Goal: Register for event/course

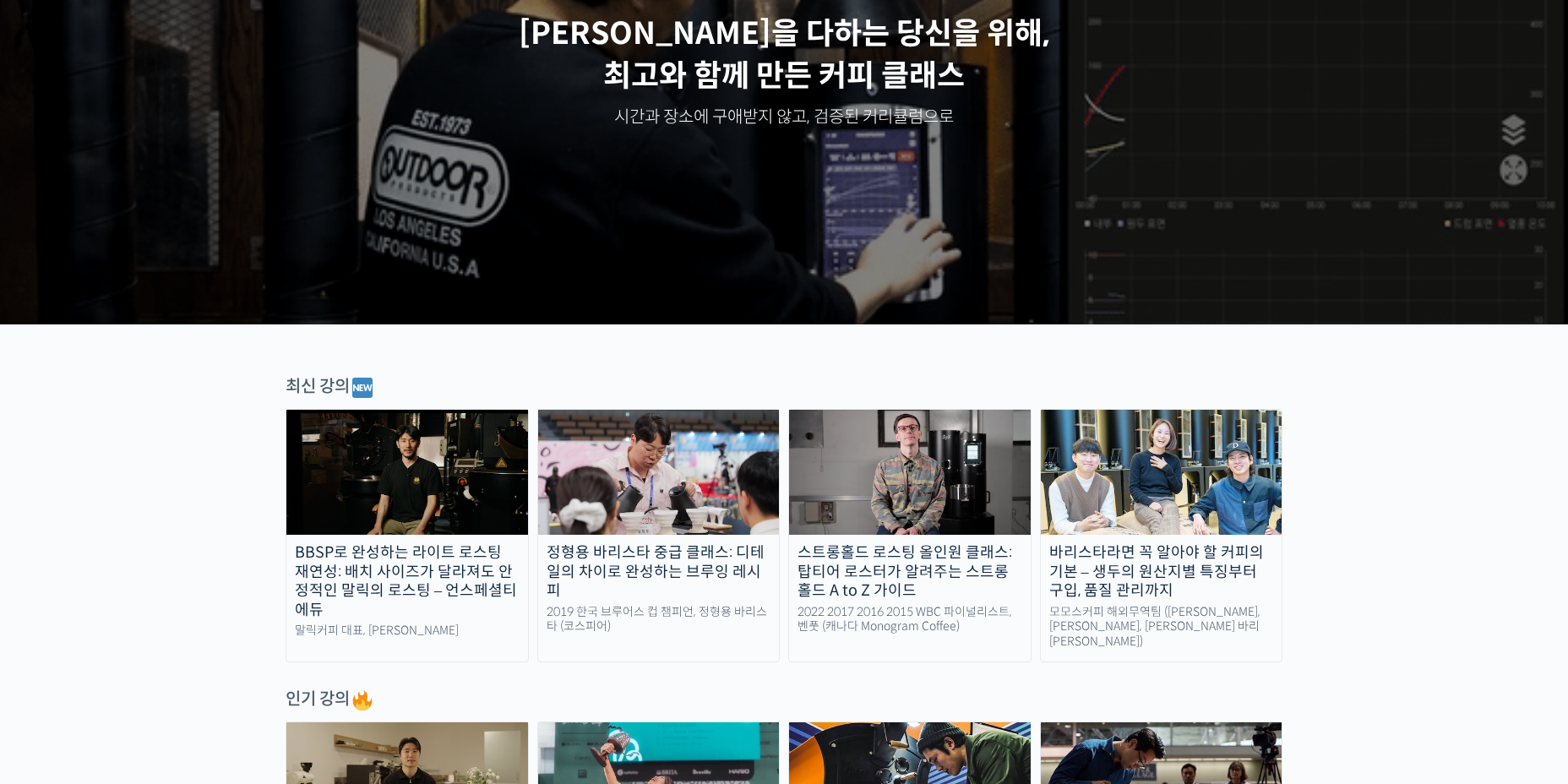
scroll to position [423, 0]
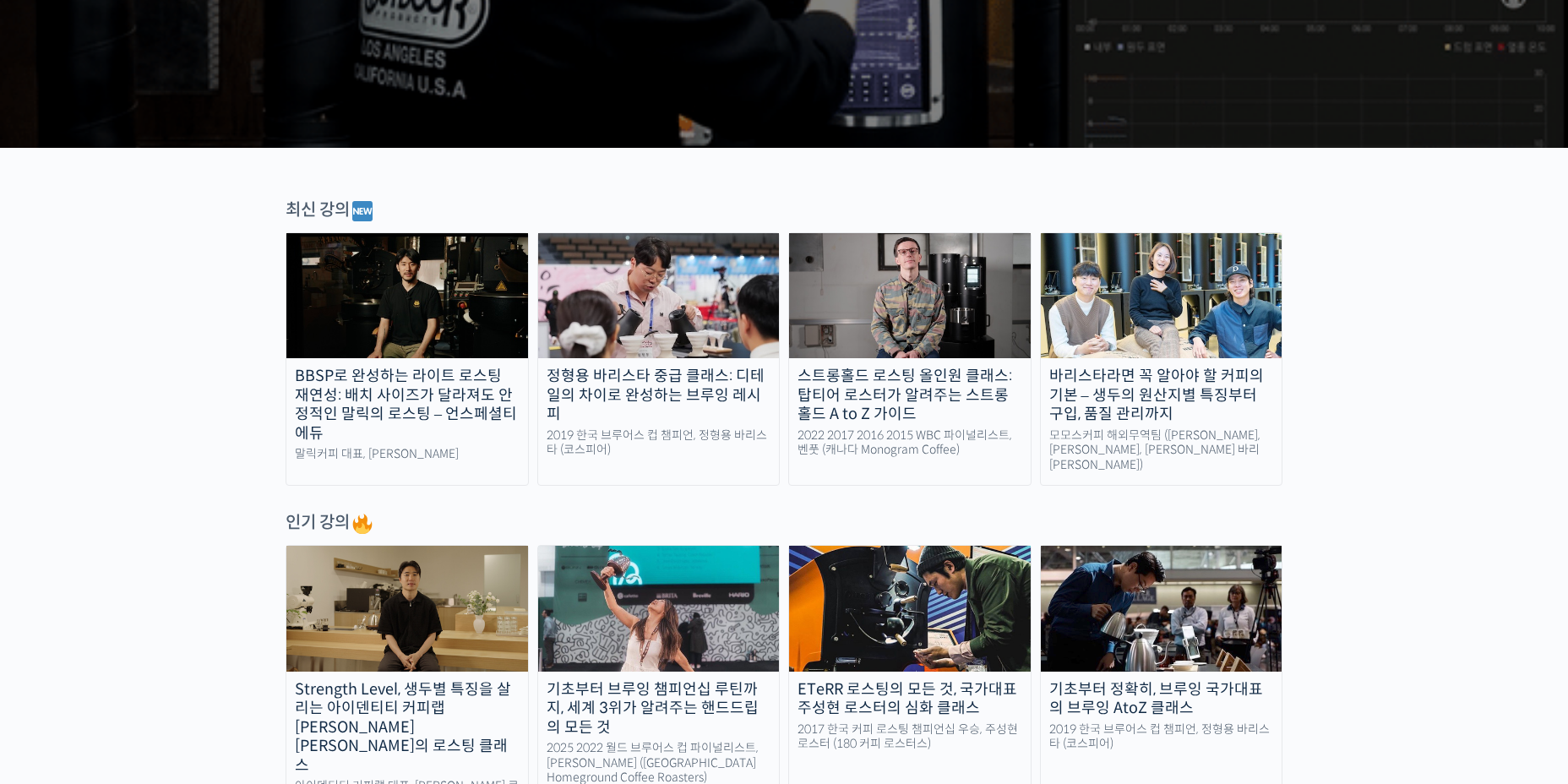
click at [373, 308] on img at bounding box center [408, 296] width 242 height 125
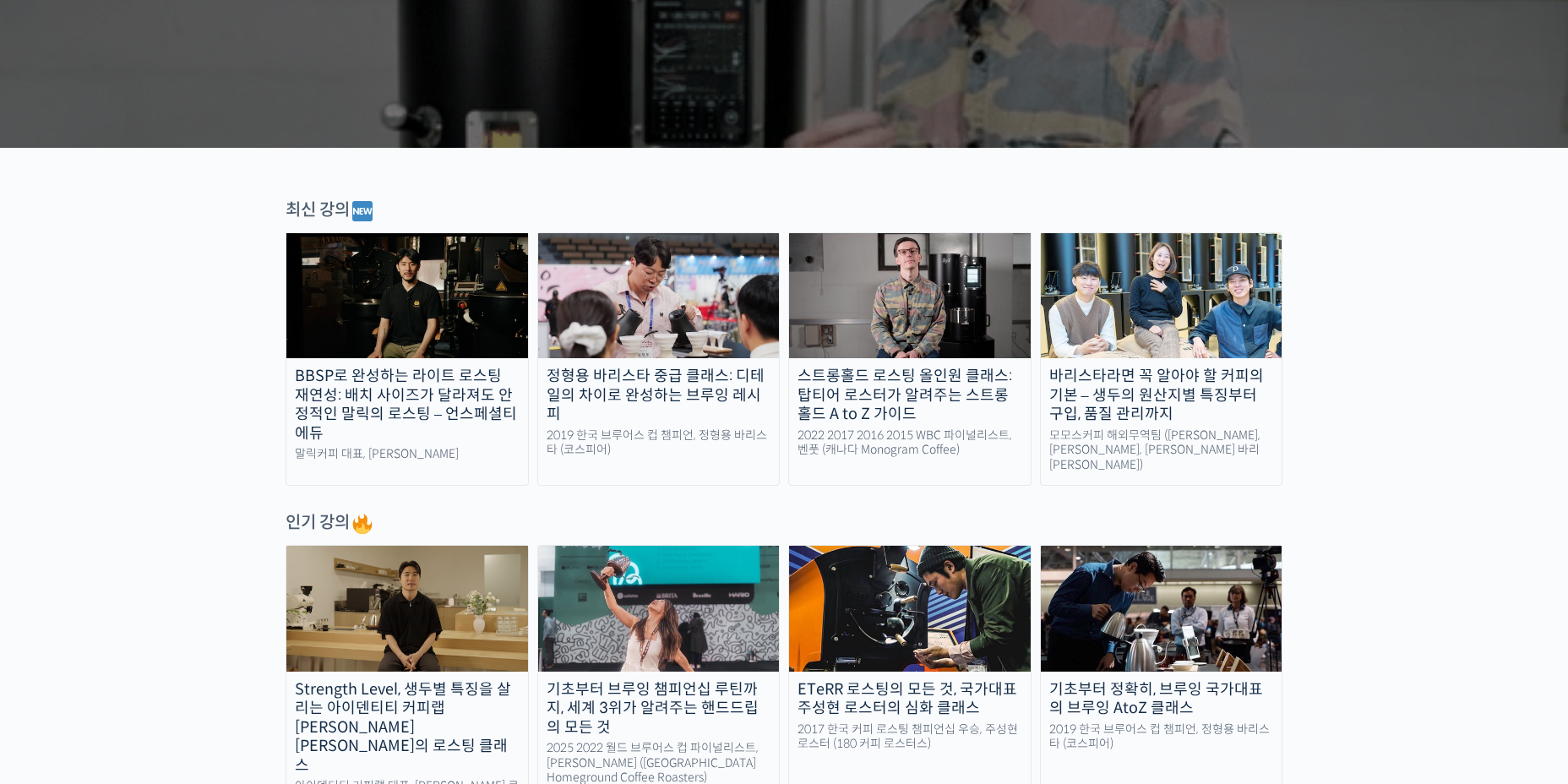
click at [649, 279] on img at bounding box center [659, 296] width 242 height 125
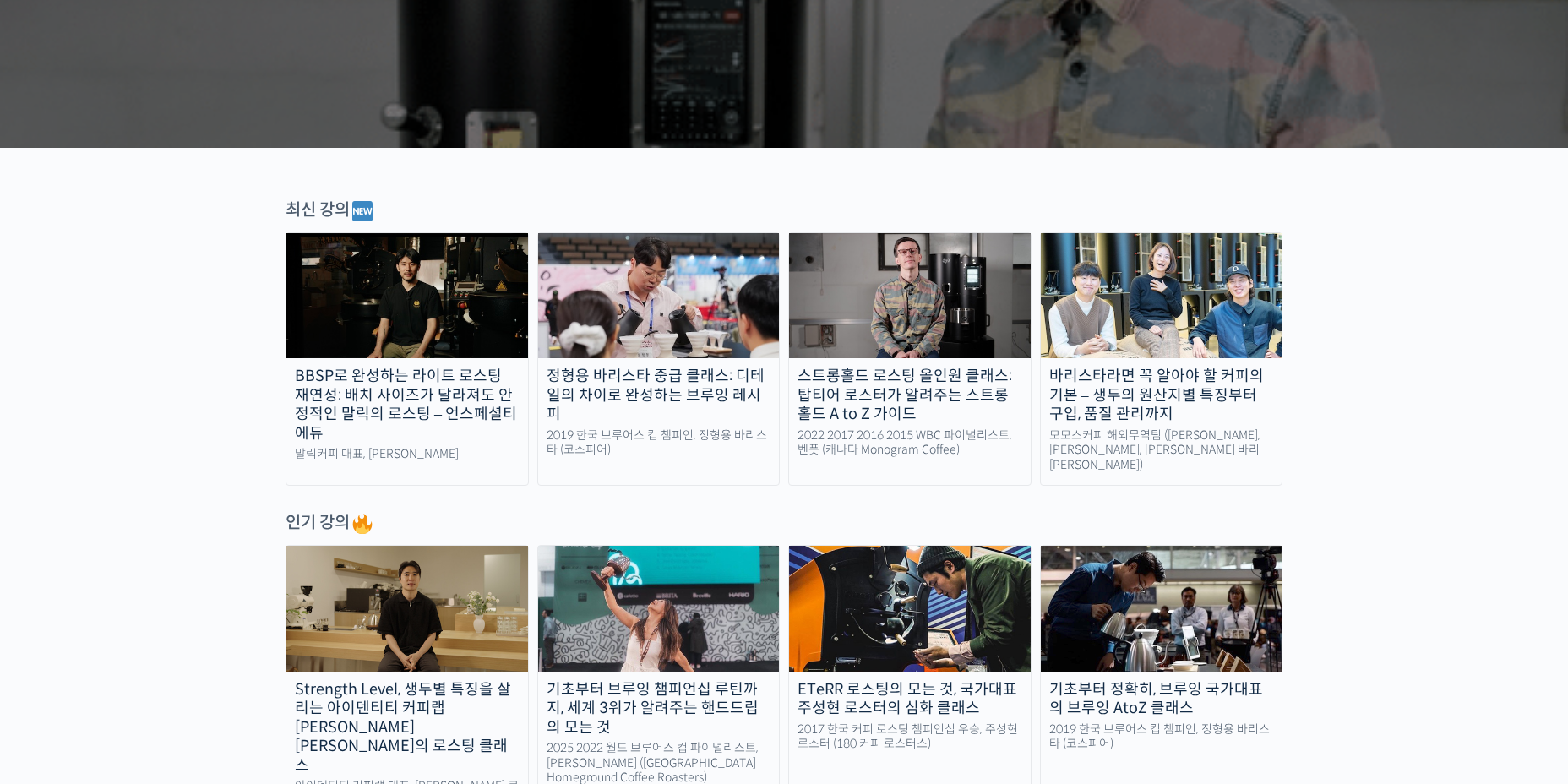
click at [931, 293] on img at bounding box center [910, 296] width 242 height 125
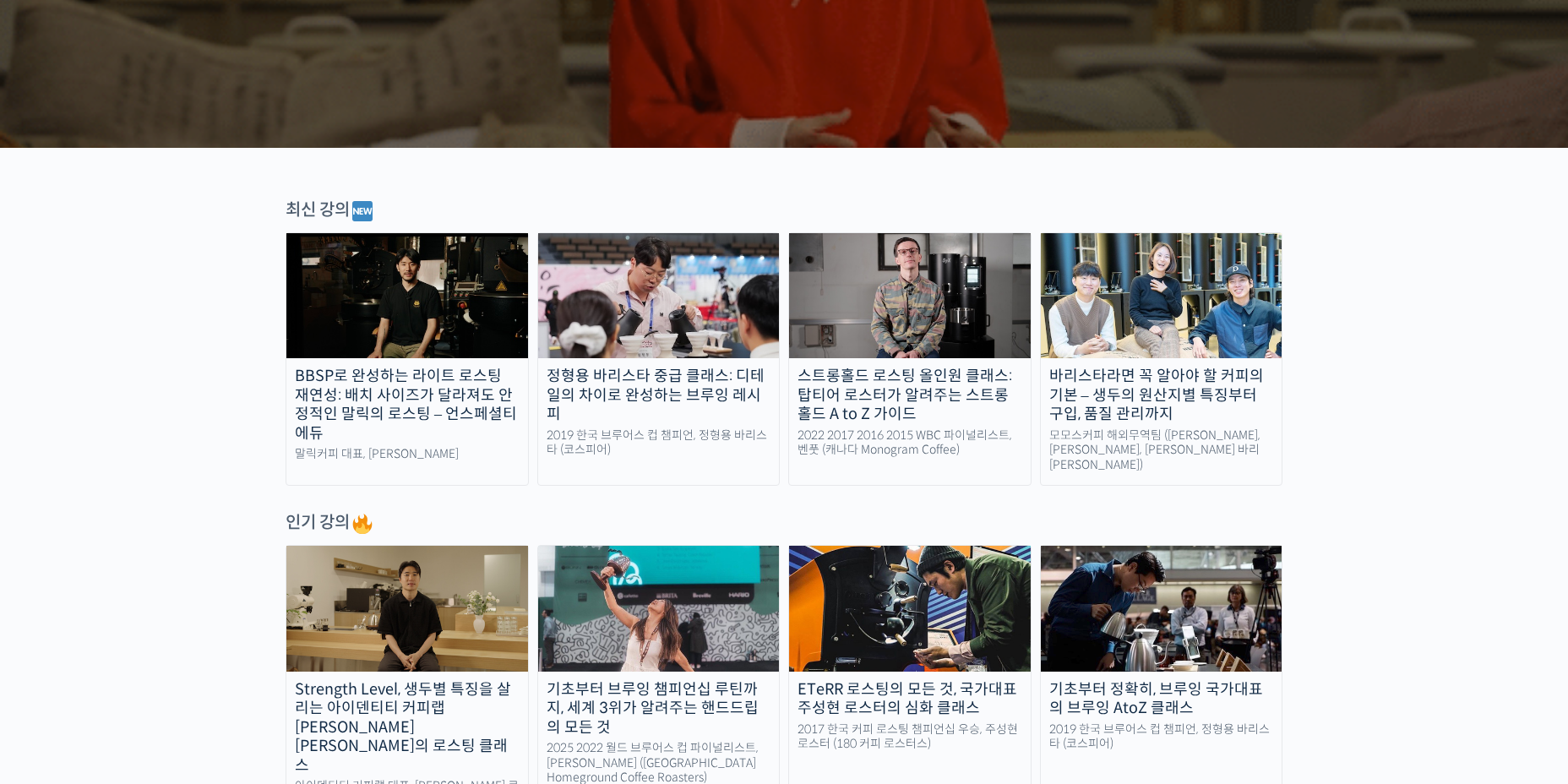
click at [396, 300] on img at bounding box center [408, 296] width 242 height 125
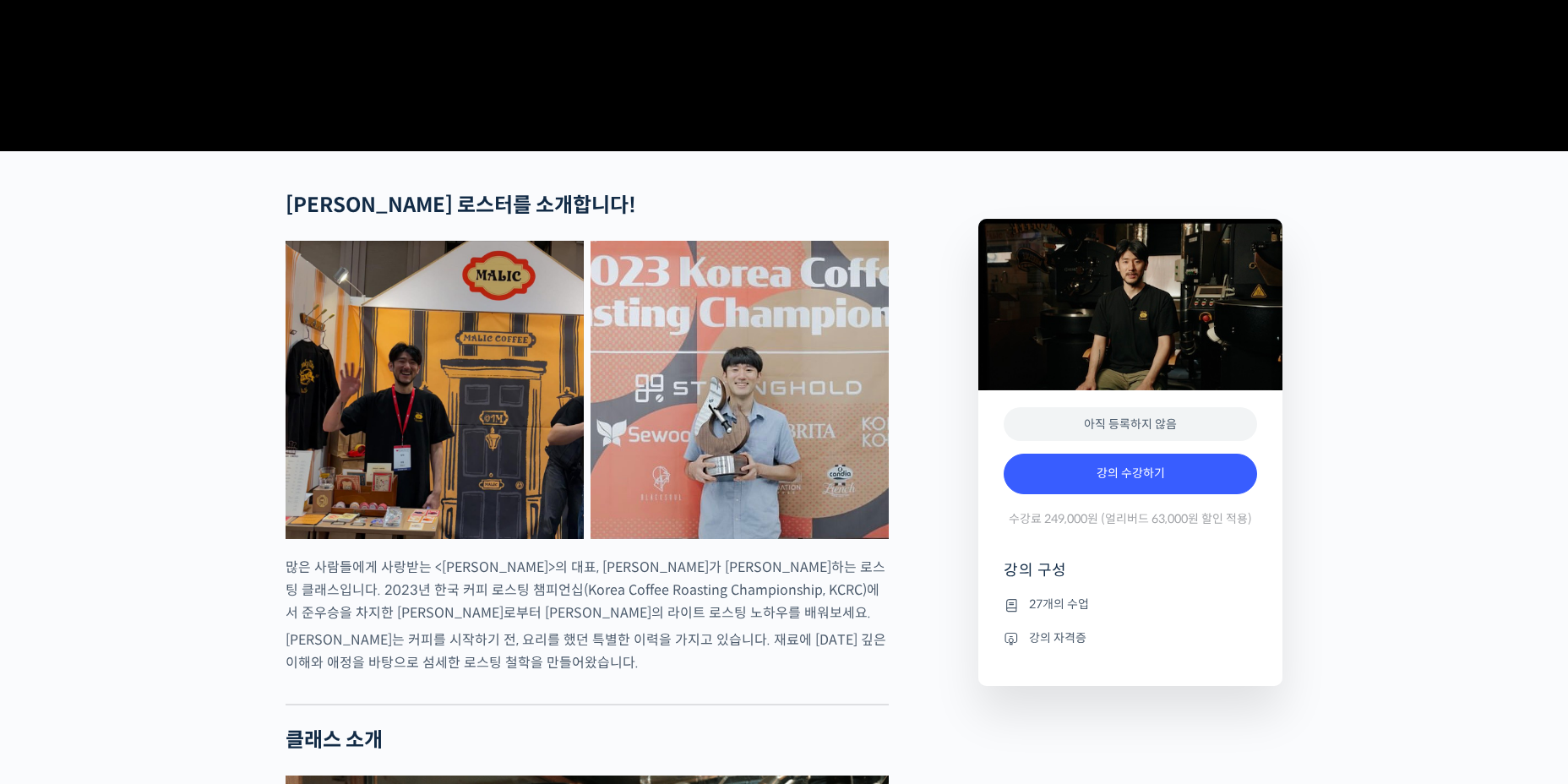
scroll to position [676, 0]
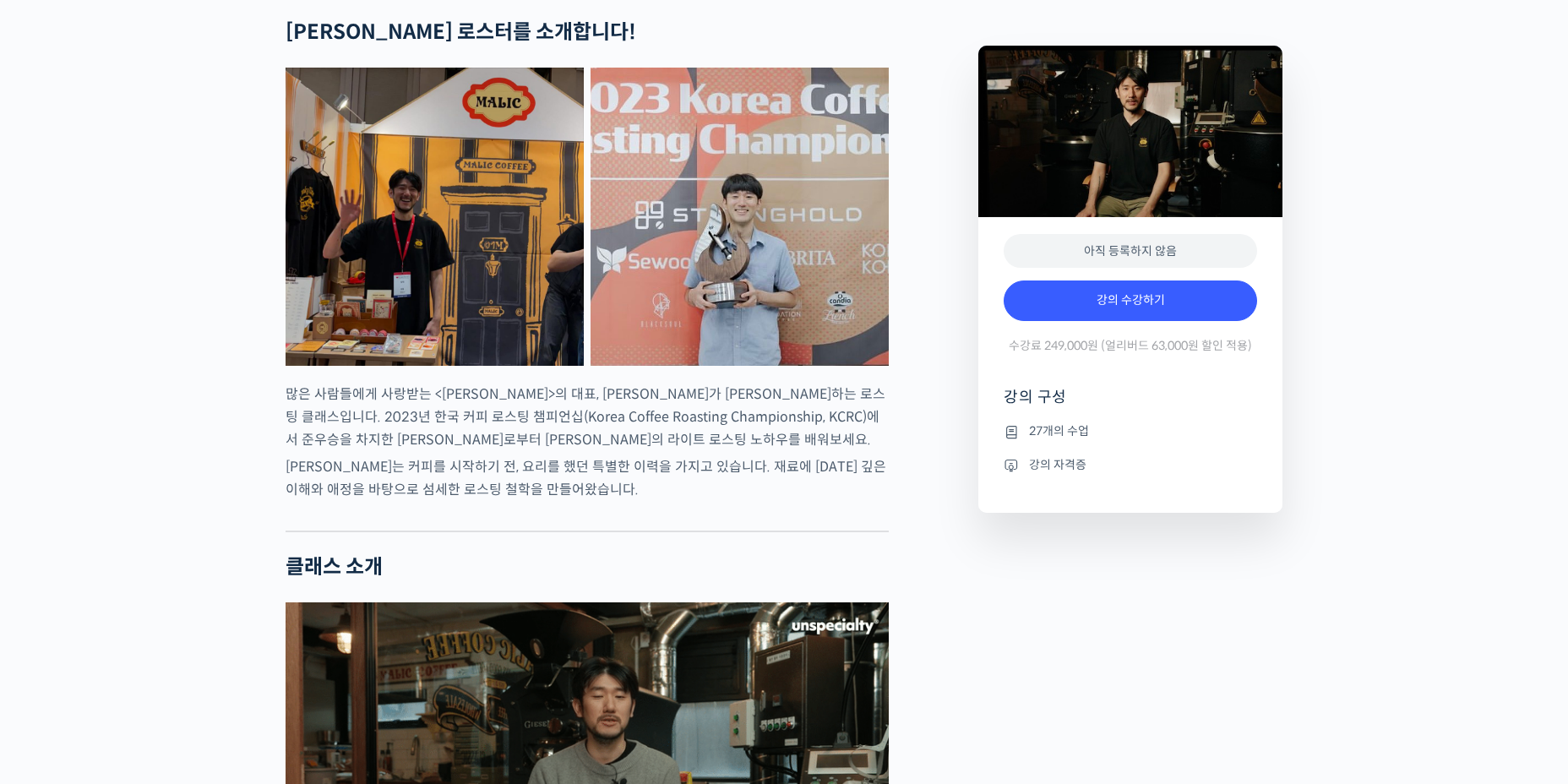
click at [1095, 354] on span "수강료 249,000원 (얼리버드 63,000원 할인 적용)" at bounding box center [1131, 346] width 244 height 16
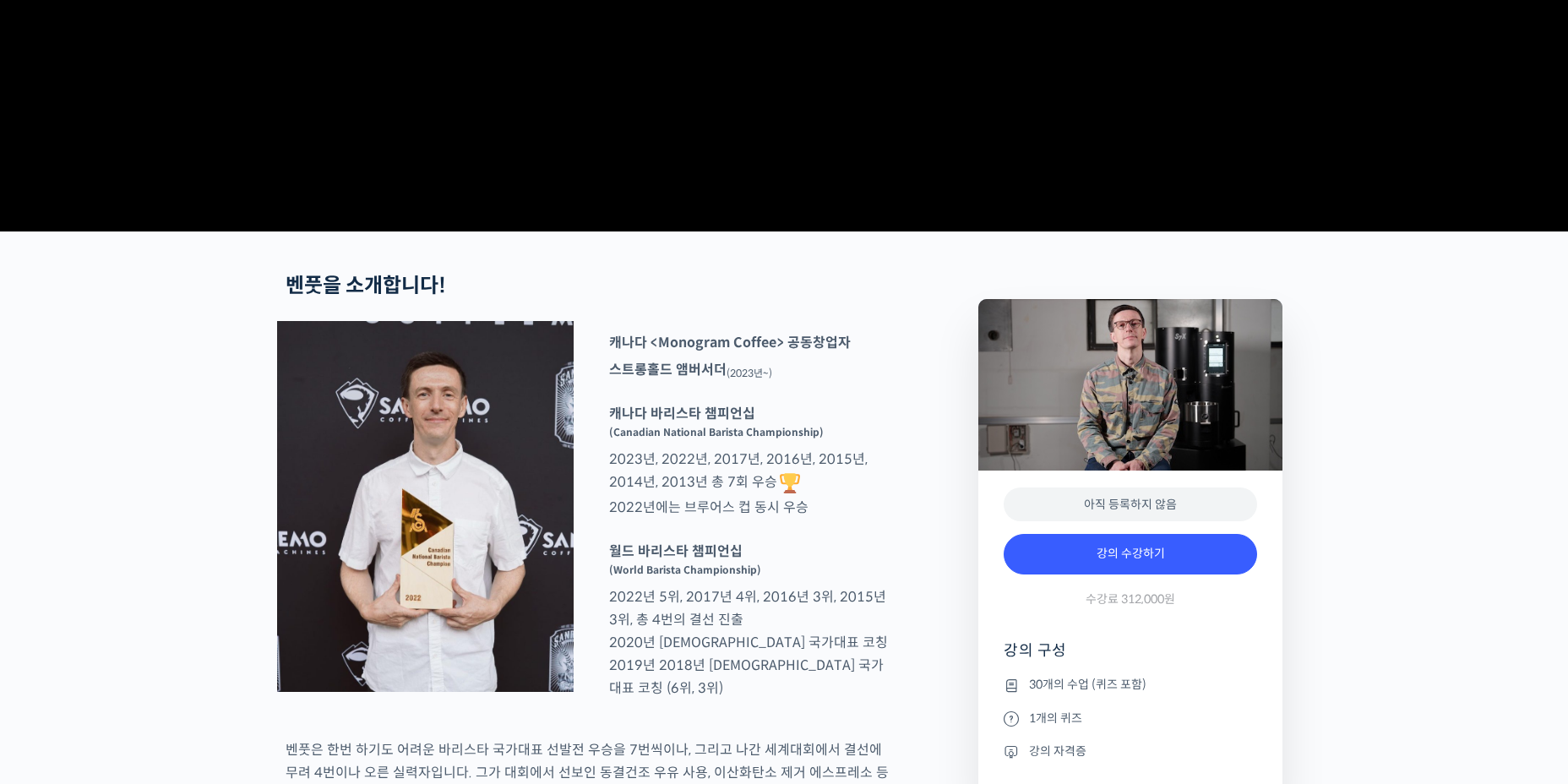
scroll to position [423, 0]
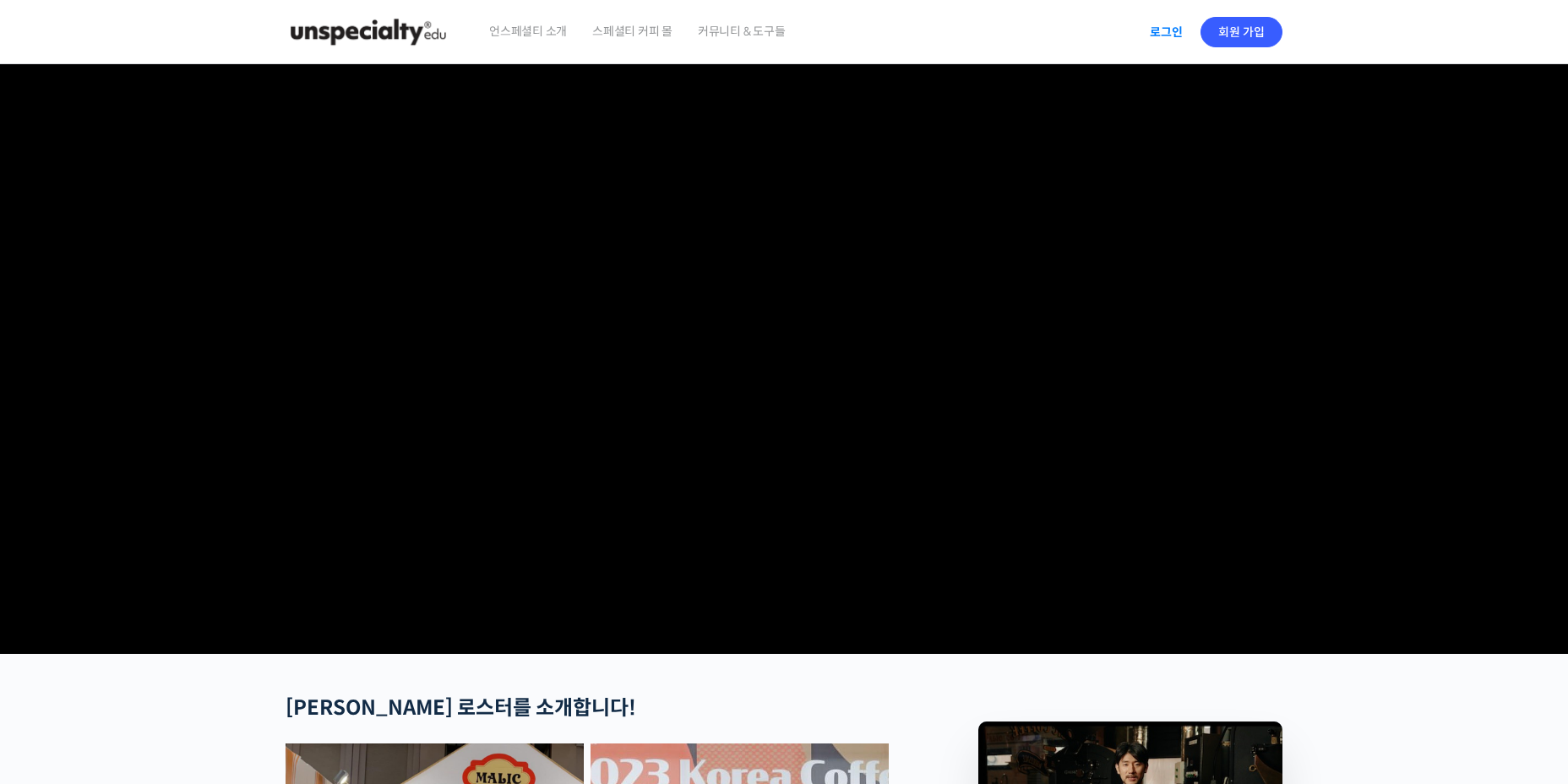
click at [1158, 38] on link "로그인" at bounding box center [1166, 32] width 53 height 39
